Goal: Participate in discussion: Engage in conversation with other users on a specific topic

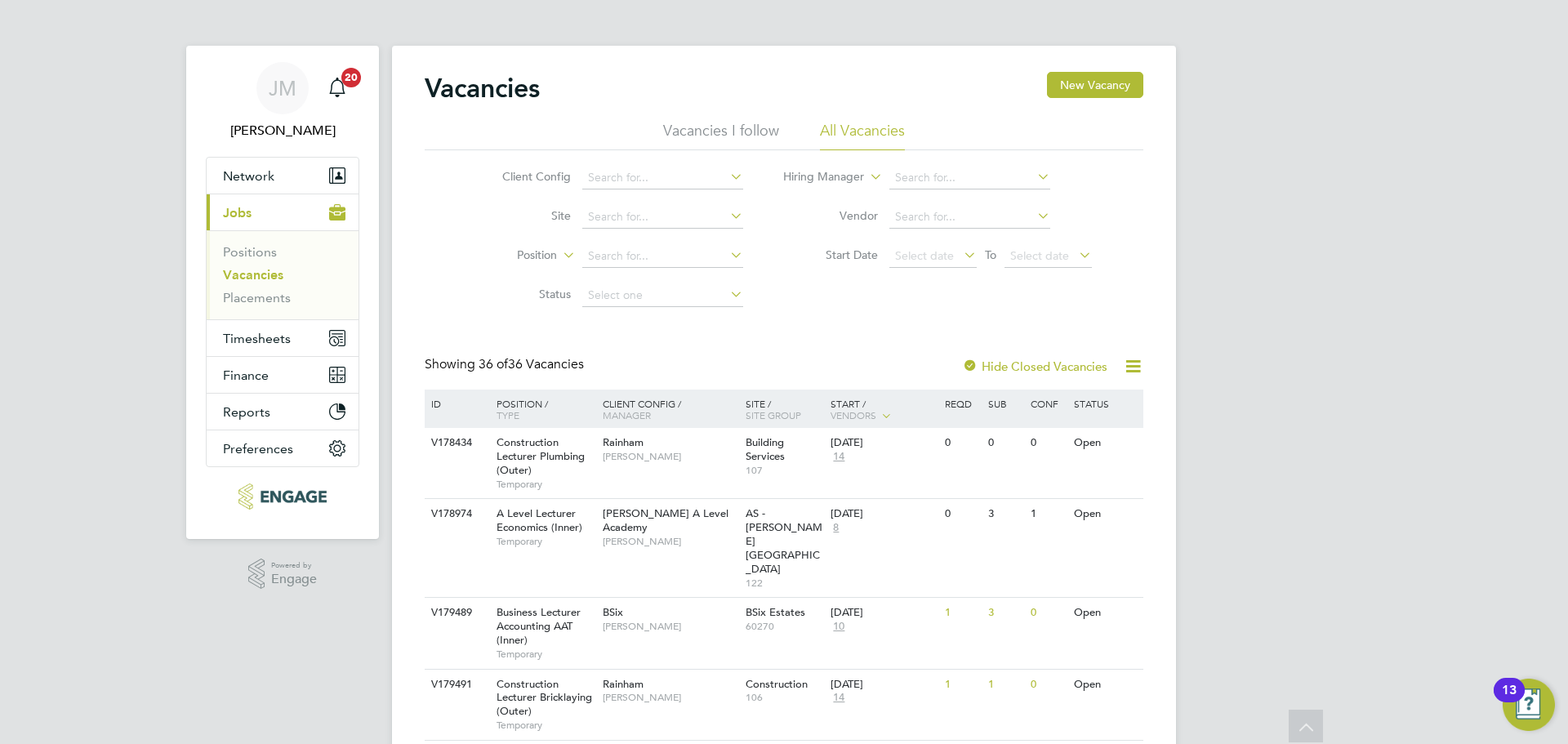
scroll to position [1892, 0]
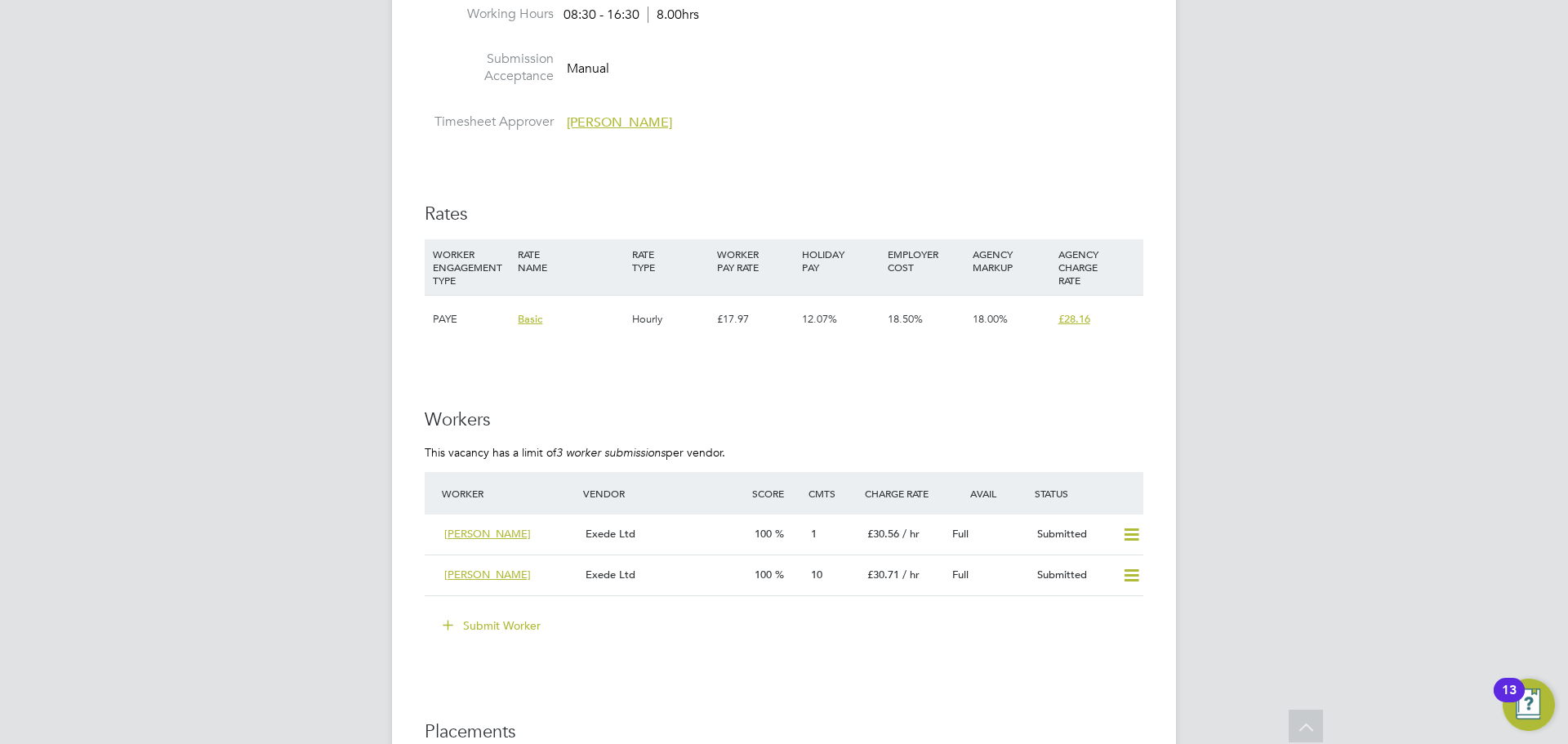
scroll to position [3022, 0]
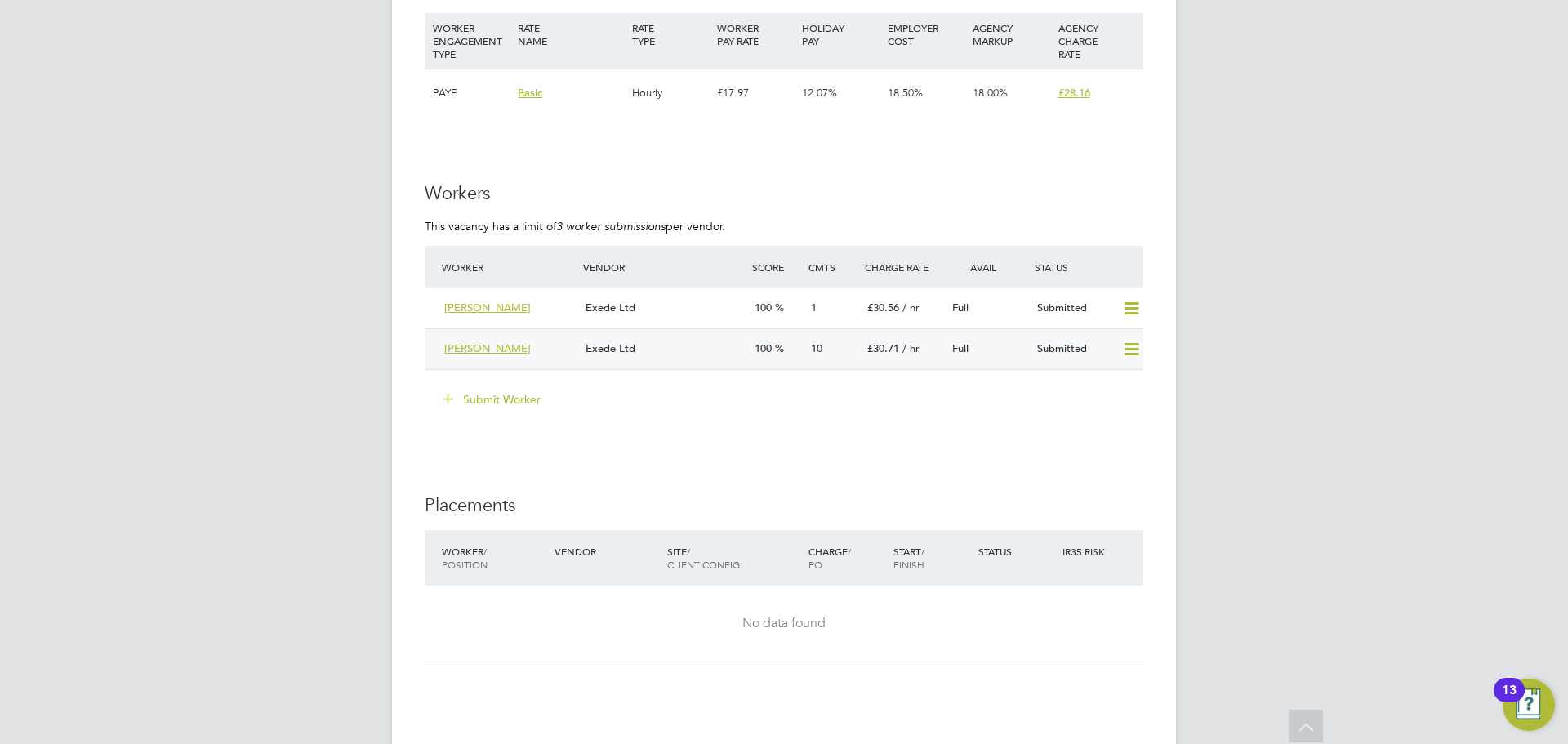
click at [686, 350] on div "Exede Ltd" at bounding box center [663, 349] width 169 height 27
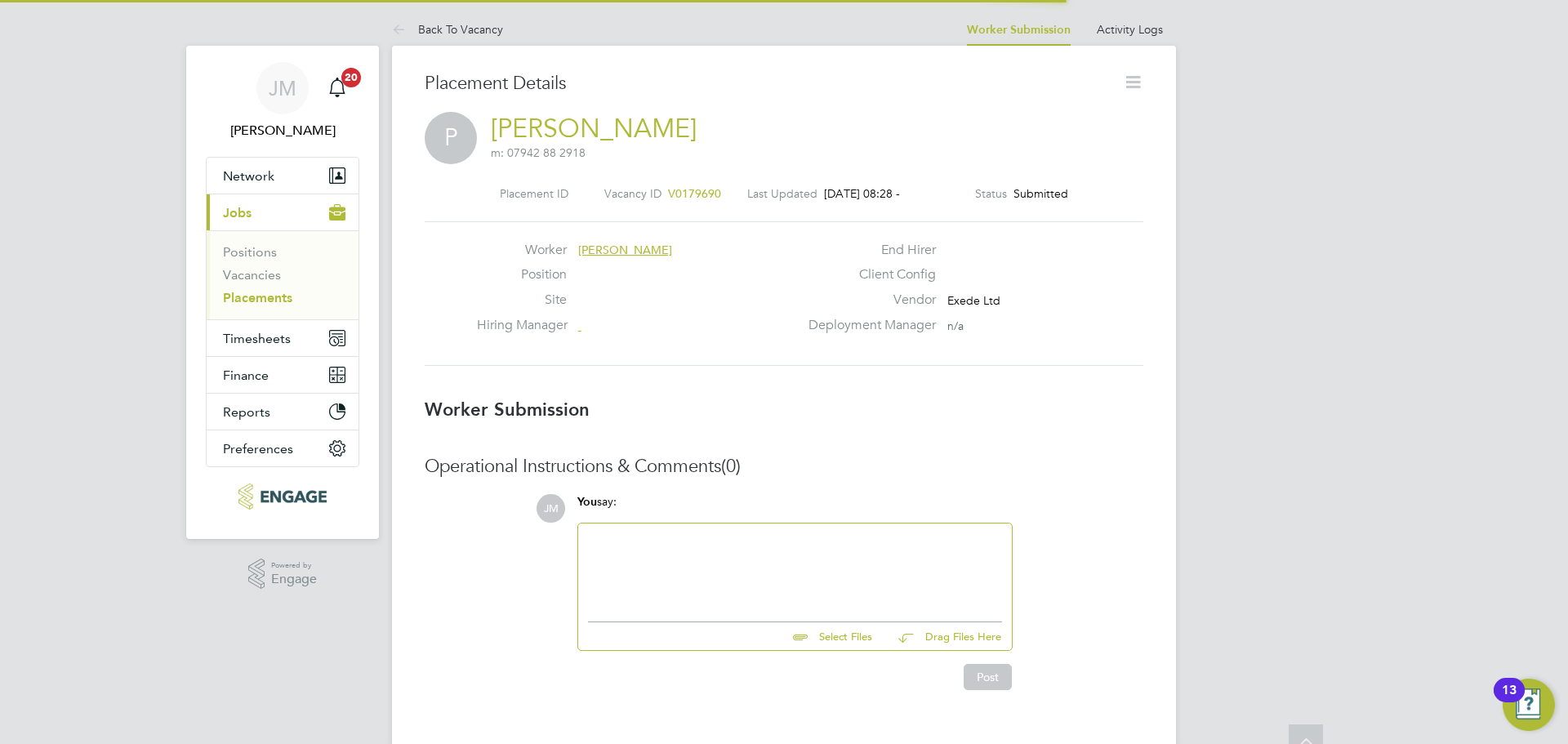
scroll to position [8, 8]
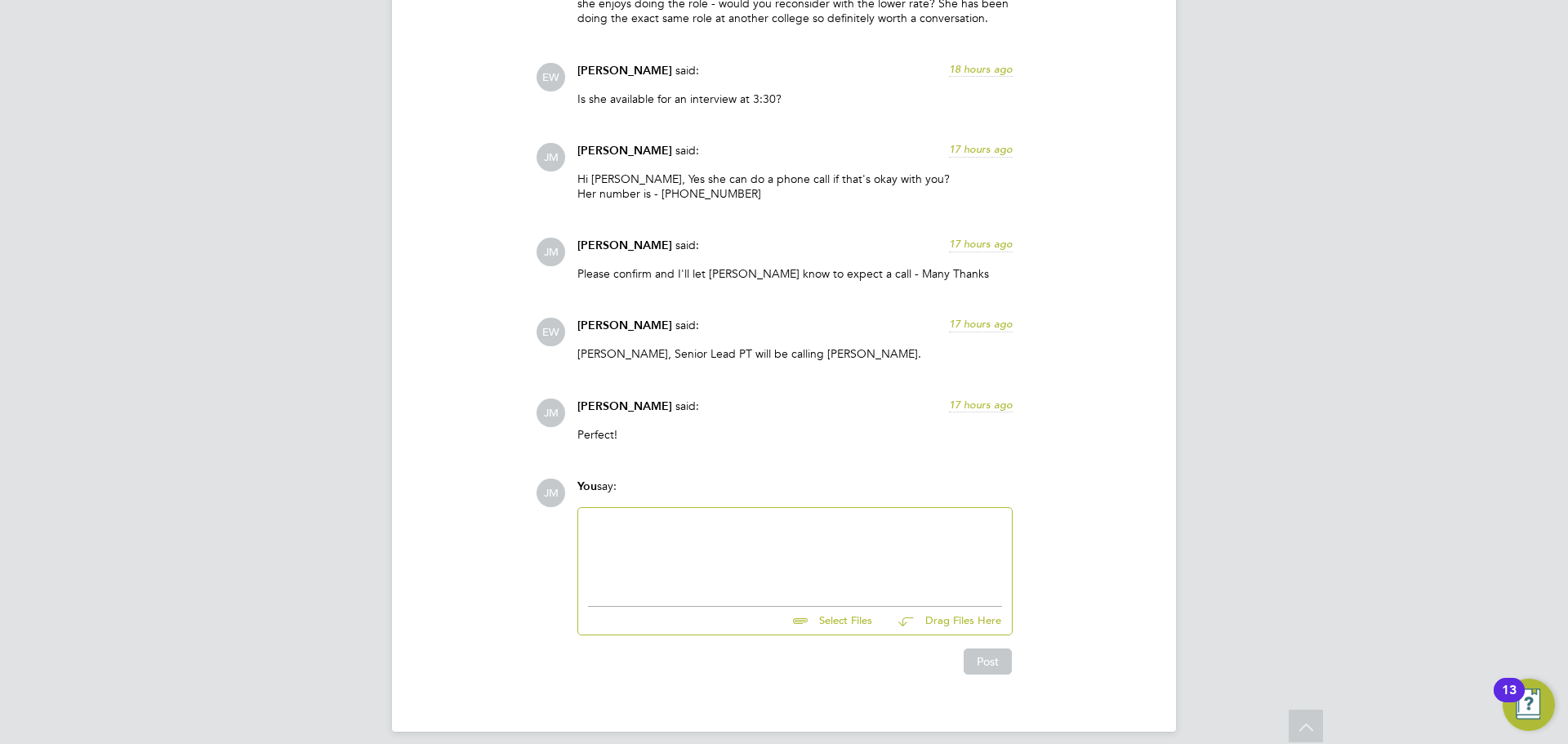
click at [734, 536] on div at bounding box center [795, 553] width 414 height 71
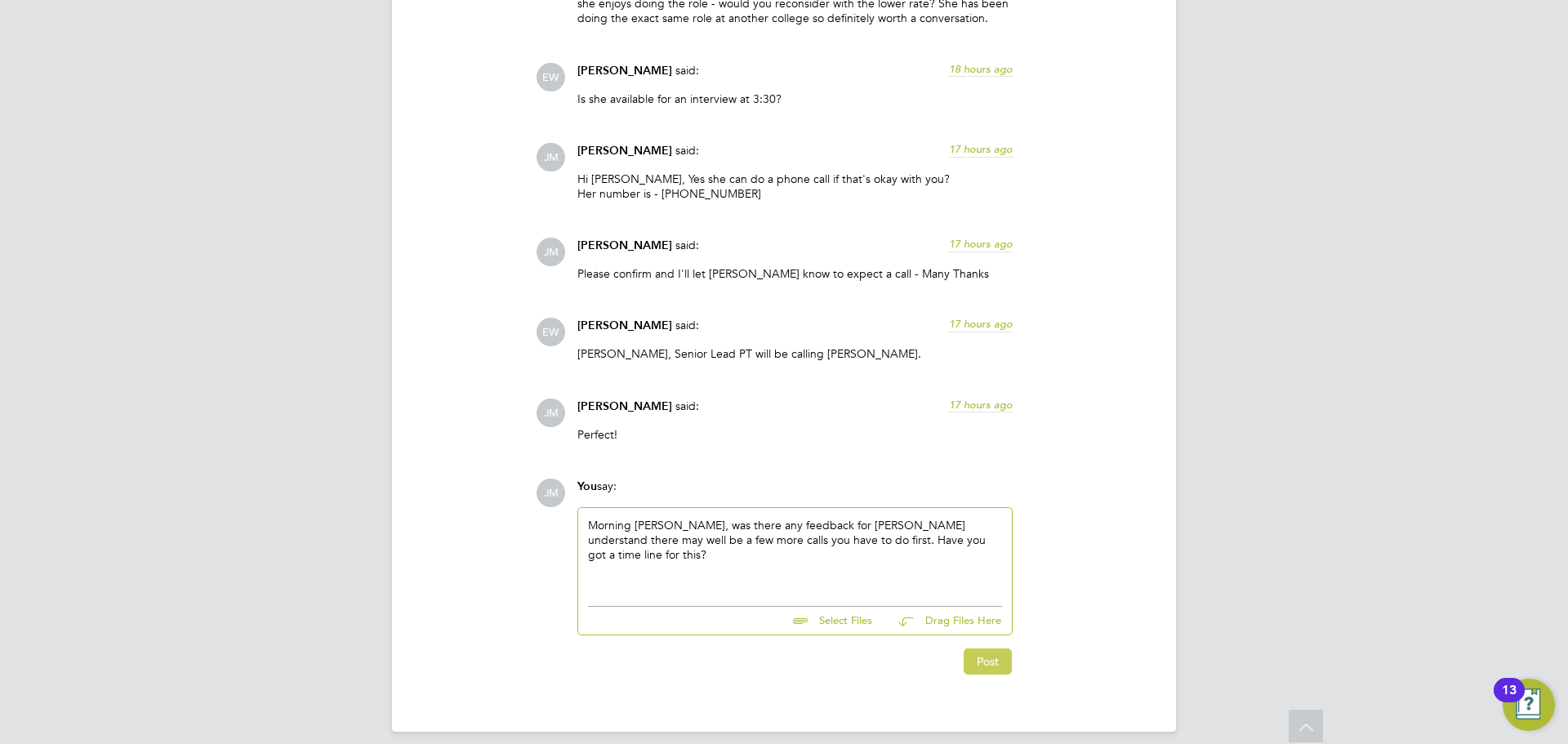
click at [988, 649] on button "Post" at bounding box center [987, 662] width 48 height 26
